Goal: Task Accomplishment & Management: Manage account settings

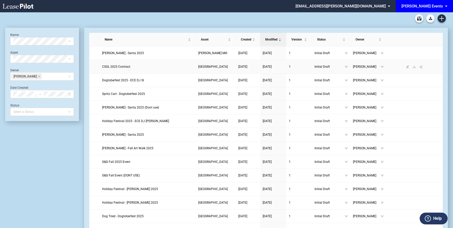
click at [119, 64] on link "CSOL 2025 Contract" at bounding box center [147, 66] width 91 height 5
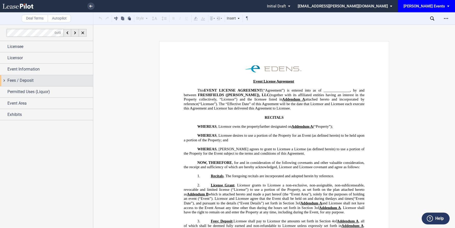
click at [46, 83] on div "Fees / Deposit" at bounding box center [50, 80] width 86 height 6
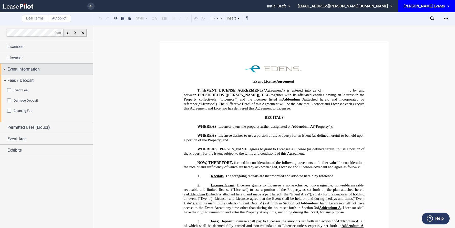
click at [37, 71] on span "Event Information" at bounding box center [23, 69] width 32 height 6
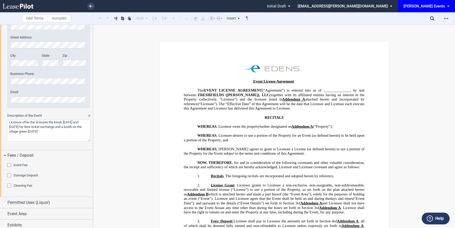
scroll to position [506, 0]
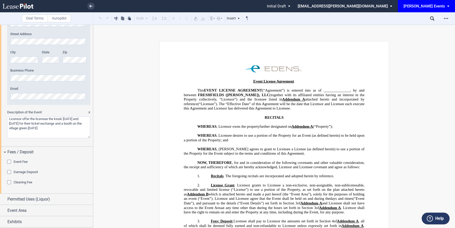
click at [23, 160] on div "Event Fee" at bounding box center [21, 161] width 14 height 5
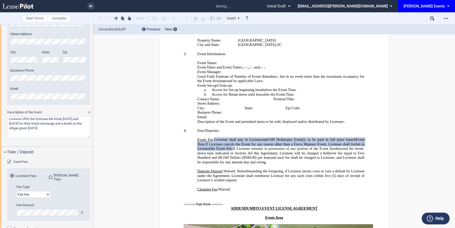
scroll to position [502, 0]
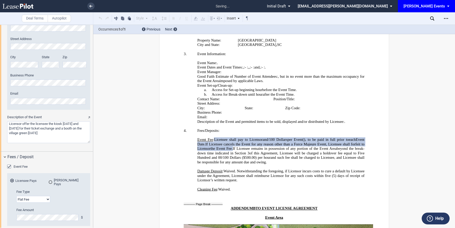
click at [56, 179] on md-radio-button "EDENS Pays" at bounding box center [68, 182] width 38 height 8
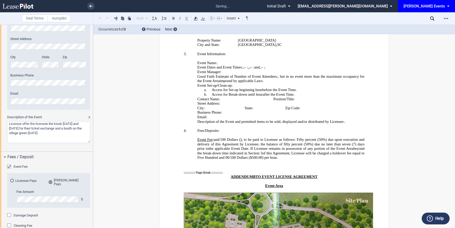
click at [56, 166] on div "Event Fee" at bounding box center [48, 166] width 83 height 5
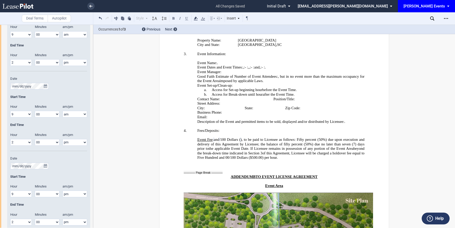
scroll to position [0, 0]
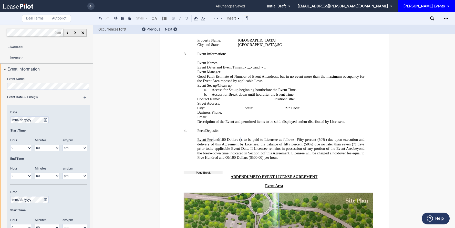
click at [90, 4] on link at bounding box center [90, 6] width 7 height 7
